Goal: Information Seeking & Learning: Learn about a topic

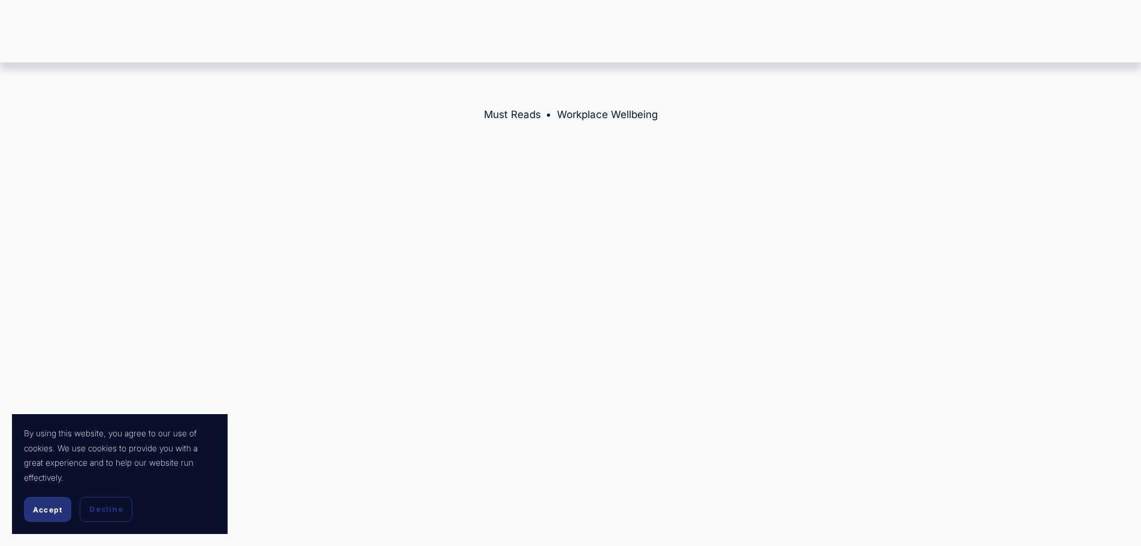
select select "AU"
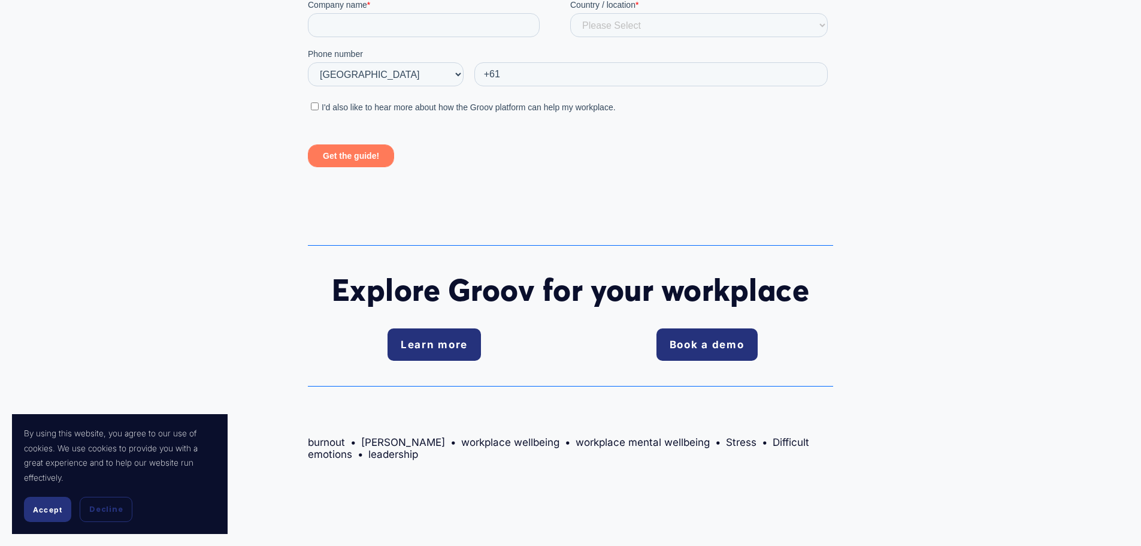
scroll to position [3533, 0]
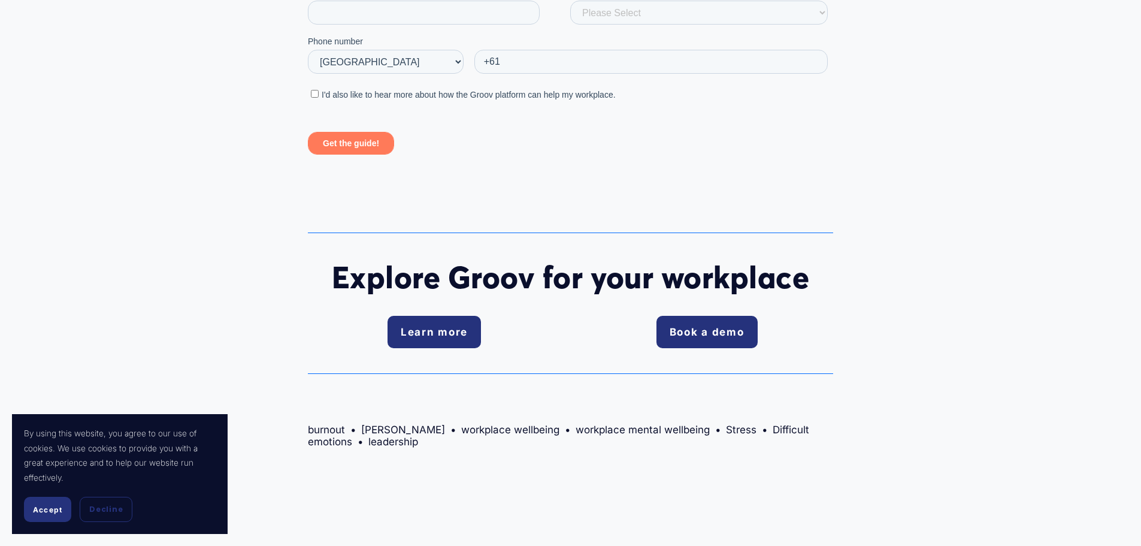
click at [440, 316] on link "Learn more" at bounding box center [433, 332] width 93 height 32
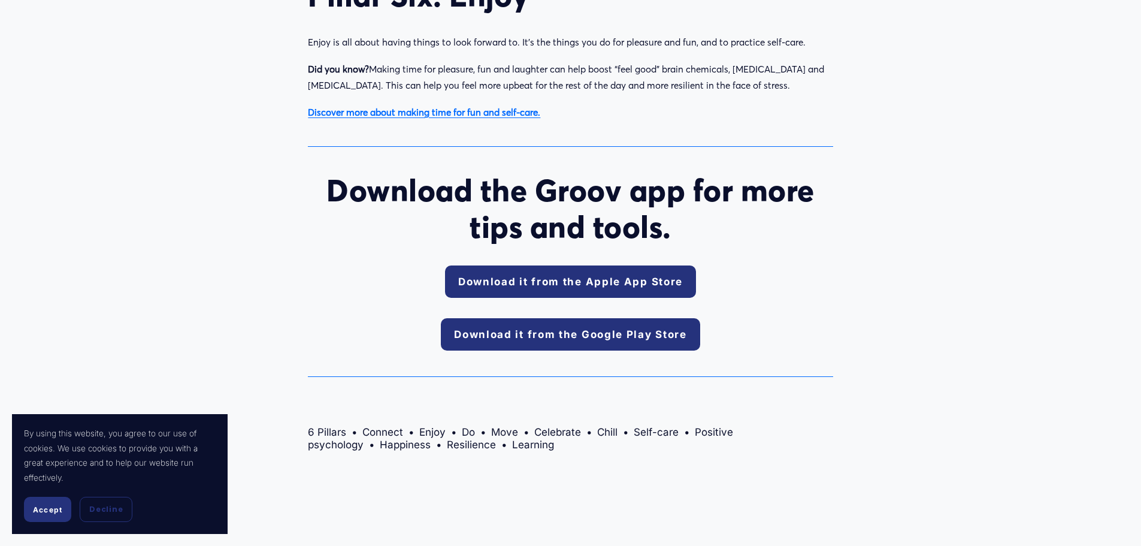
scroll to position [1916, 0]
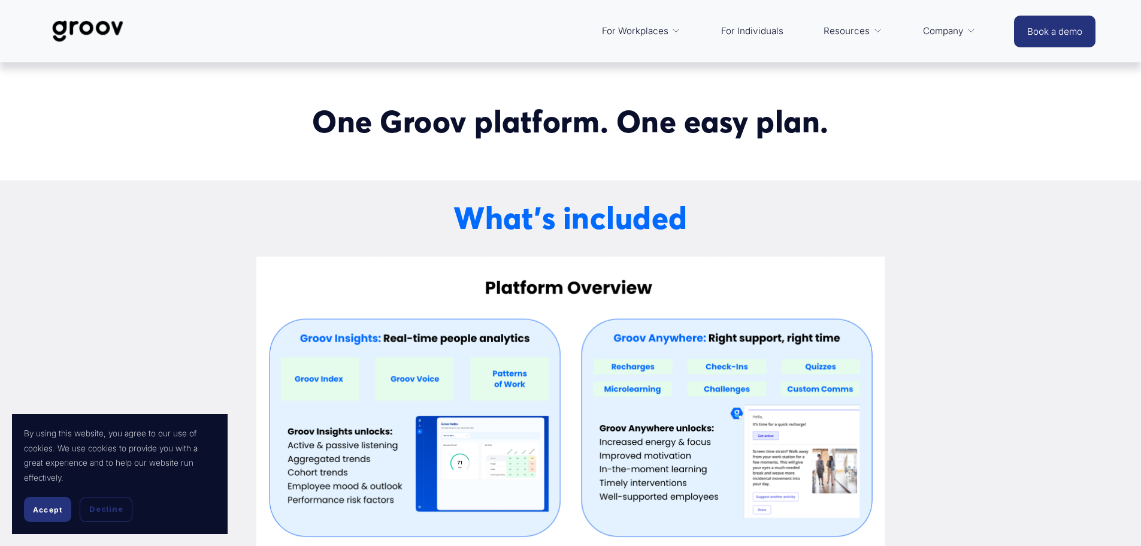
click at [0, 0] on link "Platform Overview" at bounding box center [0, 0] width 0 height 0
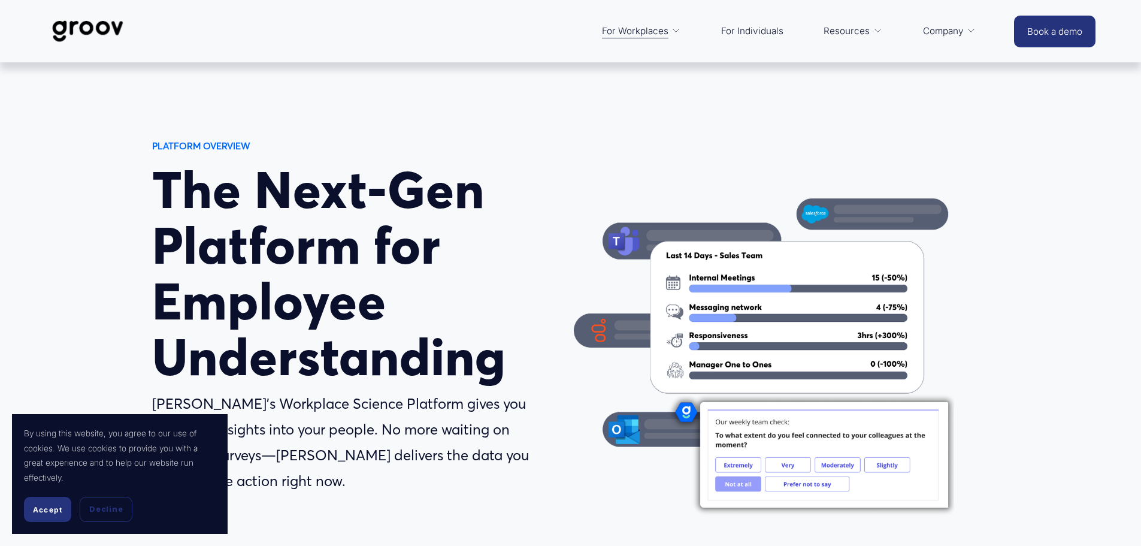
click at [1010, 174] on div "PLATFORM OVERVIEW The Next-Gen Platform for Employee Understanding Groov’s Work…" at bounding box center [570, 360] width 1141 height 444
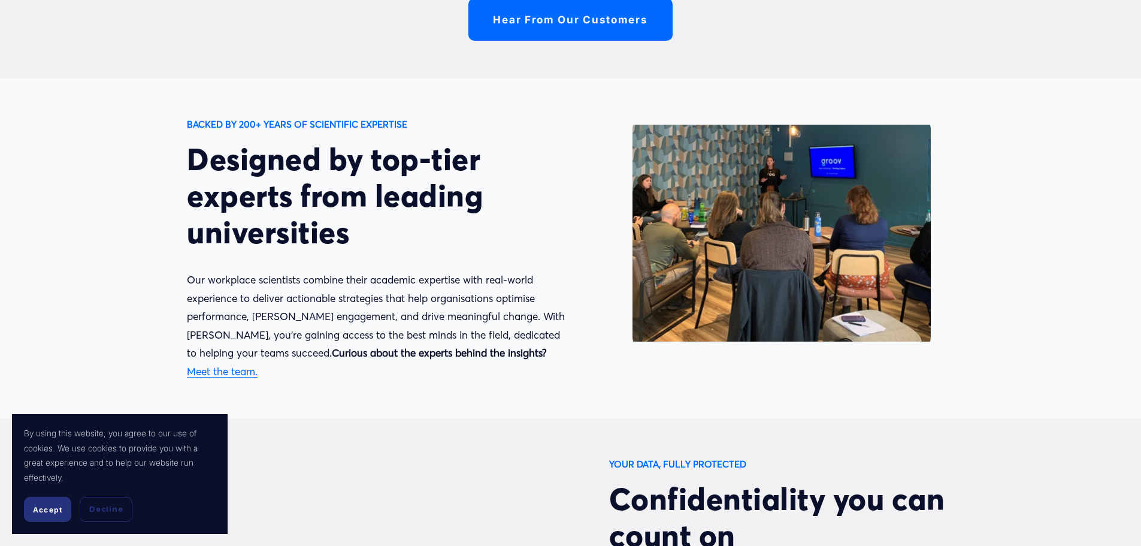
scroll to position [3473, 0]
